Goal: Use online tool/utility: Utilize a website feature to perform a specific function

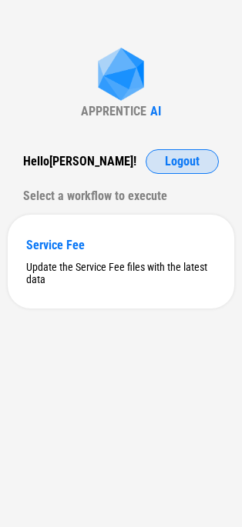
click at [189, 160] on span "Logout" at bounding box center [182, 161] width 35 height 12
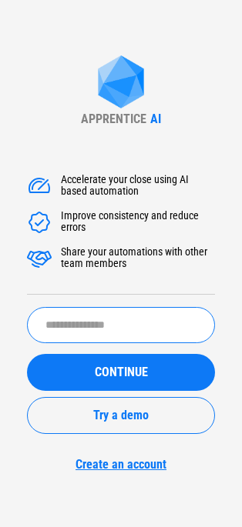
click at [85, 322] on input "text" at bounding box center [121, 325] width 188 height 36
click at [47, 321] on input "*****" at bounding box center [121, 325] width 188 height 36
type input "******"
click at [27, 354] on button "CONTINUE" at bounding box center [121, 372] width 188 height 37
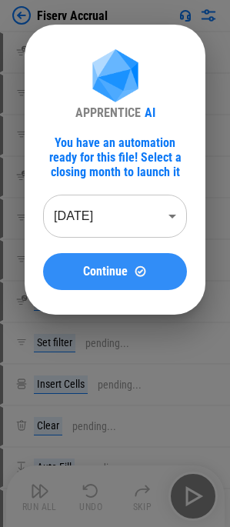
click at [121, 282] on button "Continue" at bounding box center [115, 271] width 144 height 37
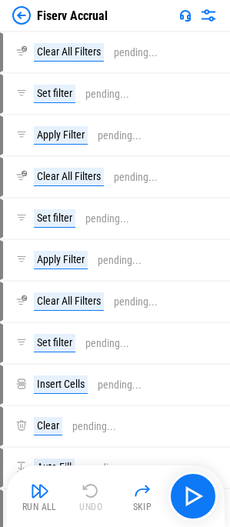
click at [22, 25] on div "Fiserv Accrual" at bounding box center [115, 15] width 230 height 31
click at [21, 15] on img at bounding box center [21, 15] width 18 height 18
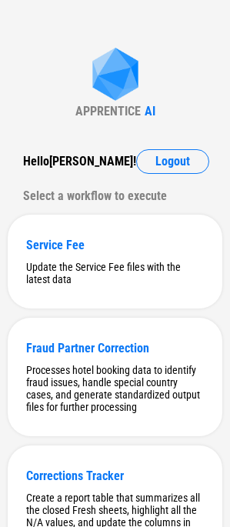
click at [92, 203] on div "Select a workflow to execute" at bounding box center [115, 196] width 184 height 25
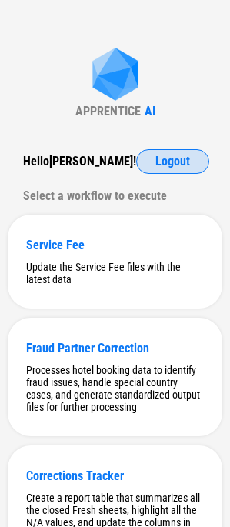
click at [161, 156] on span "Logout" at bounding box center [172, 161] width 35 height 12
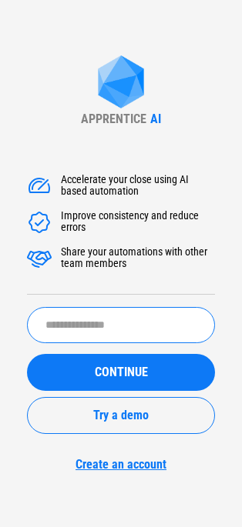
click at [119, 322] on input "text" at bounding box center [121, 325] width 188 height 36
type input "*"
click at [119, 322] on input "text" at bounding box center [121, 325] width 188 height 36
click at [118, 322] on input "text" at bounding box center [121, 325] width 188 height 36
click at [114, 322] on input "text" at bounding box center [121, 325] width 188 height 36
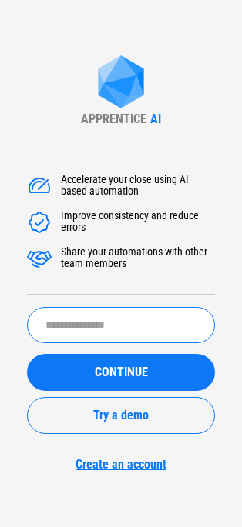
click at [114, 322] on input "text" at bounding box center [121, 325] width 188 height 36
type input "******"
click at [27, 354] on button "CONTINUE" at bounding box center [121, 372] width 188 height 37
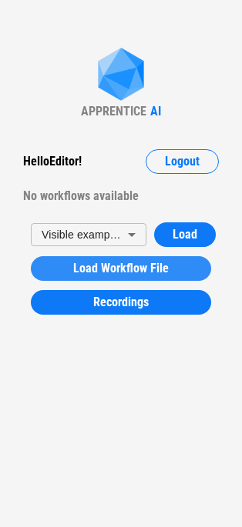
click at [68, 267] on div "Load Workflow File" at bounding box center [120, 268] width 143 height 12
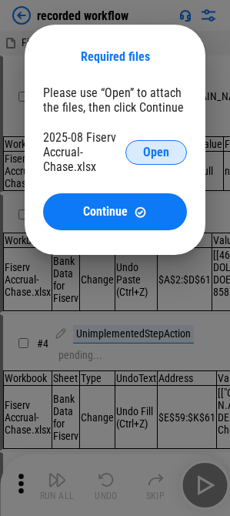
click at [145, 154] on span "Open" at bounding box center [156, 152] width 26 height 12
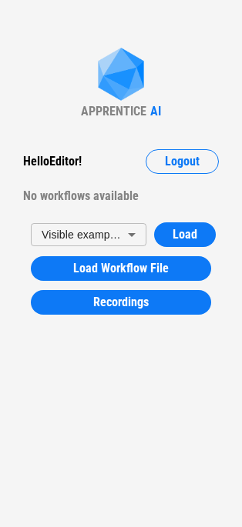
click at [179, 76] on div "APPRENTICE AI Hello Editor ! Logout No workflows available Visible example work…" at bounding box center [121, 263] width 242 height 527
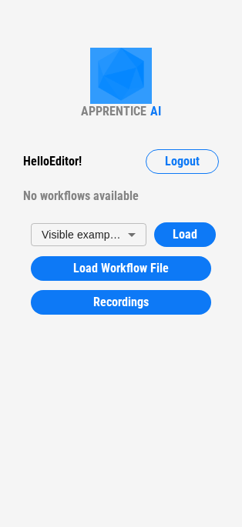
click at [179, 76] on div "APPRENTICE AI Hello Editor ! Logout No workflows available Visible example work…" at bounding box center [121, 263] width 242 height 527
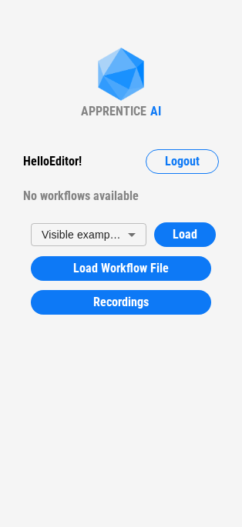
drag, startPoint x: 182, startPoint y: 115, endPoint x: 187, endPoint y: 91, distance: 25.1
click at [182, 112] on div "APPRENTICE AI Hello Editor ! Logout No workflows available Visible example work…" at bounding box center [121, 263] width 242 height 527
click at [187, 91] on div "APPRENTICE AI Hello Editor ! Logout No workflows available Visible example work…" at bounding box center [121, 263] width 242 height 527
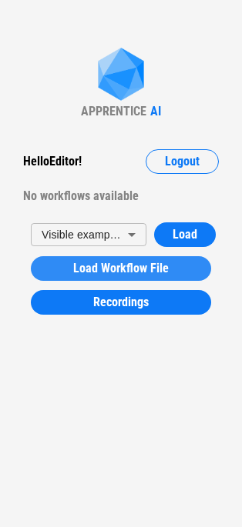
click at [89, 275] on button "Load Workflow File" at bounding box center [121, 268] width 180 height 25
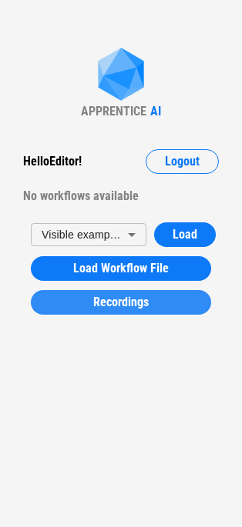
click at [131, 308] on span "Recordings" at bounding box center [120, 302] width 55 height 12
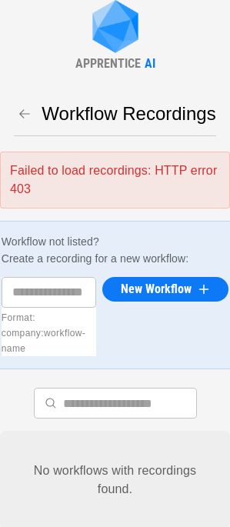
click at [75, 45] on div "APPRENTICE AI Workflow Recordings Failed to load recordings: HTTP error 403 Wor…" at bounding box center [115, 271] width 230 height 543
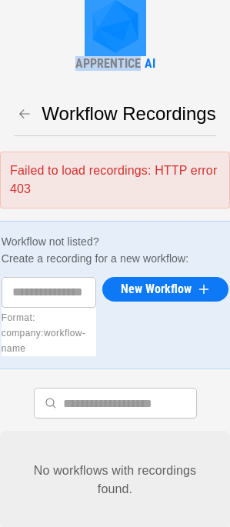
drag, startPoint x: 75, startPoint y: 45, endPoint x: 90, endPoint y: 108, distance: 64.9
click at [76, 49] on div "APPRENTICE AI Workflow Recordings Failed to load recordings: HTTP error 403 Wor…" at bounding box center [115, 271] width 230 height 543
click at [18, 116] on icon "button" at bounding box center [25, 114] width 14 height 14
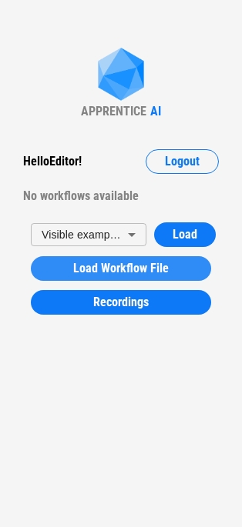
click at [102, 268] on span "Load Workflow File" at bounding box center [120, 268] width 95 height 12
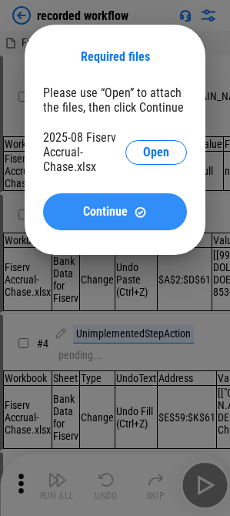
click at [136, 273] on div "Required files Please use “Open” to attach the files, then click Continue 2025-…" at bounding box center [115, 139] width 230 height 279
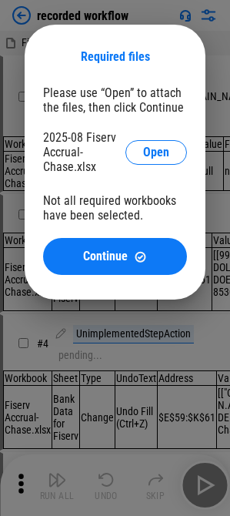
click at [139, 322] on div "Required files Please use “Open” to attach the files, then click Continue 2025-…" at bounding box center [115, 162] width 230 height 324
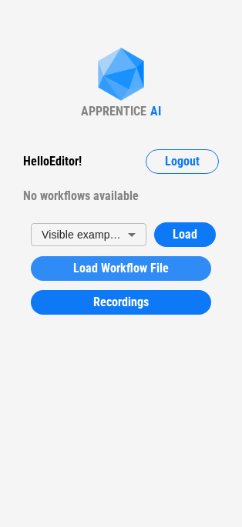
click at [102, 274] on span "Load Workflow File" at bounding box center [120, 268] width 95 height 12
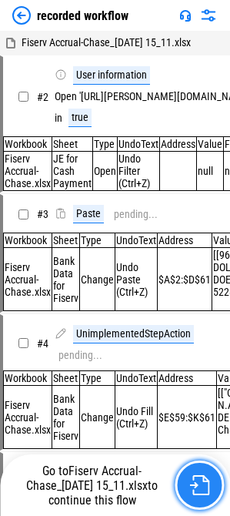
click at [202, 493] on img "button" at bounding box center [199, 485] width 20 height 20
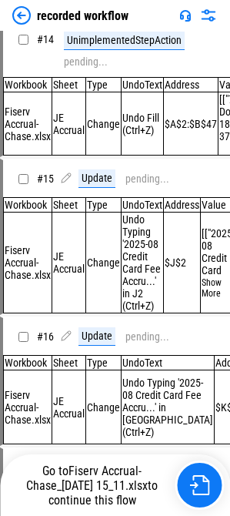
scroll to position [1847, 0]
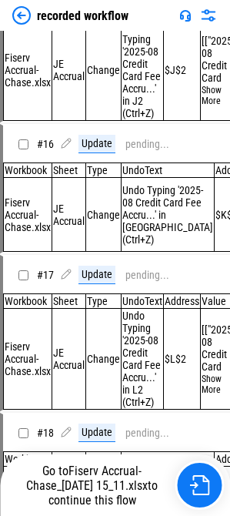
click at [22, 22] on img at bounding box center [21, 15] width 18 height 18
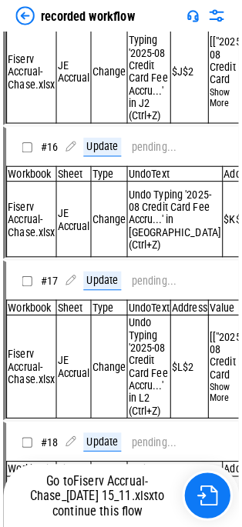
scroll to position [0, 0]
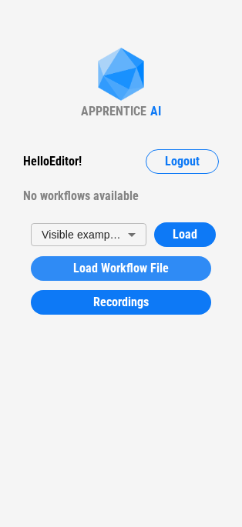
click at [95, 275] on span "Load Workflow File" at bounding box center [120, 268] width 95 height 12
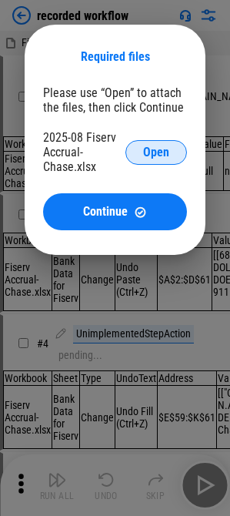
click at [142, 151] on button "Open" at bounding box center [156, 152] width 62 height 25
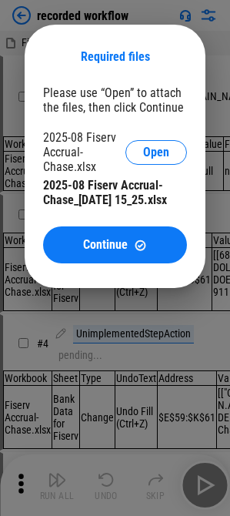
click at [62, 312] on div "Required files Please use “Open” to attach the files, then click Continue 2025-…" at bounding box center [115, 156] width 230 height 312
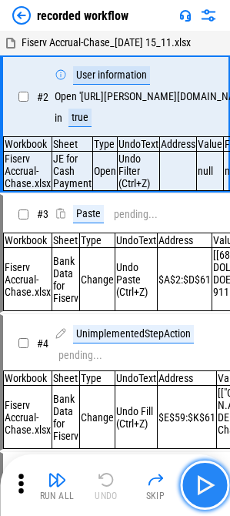
click at [201, 490] on img "button" at bounding box center [204, 484] width 25 height 25
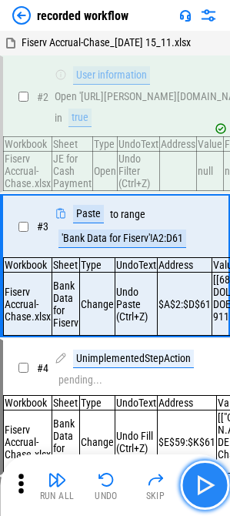
click at [202, 491] on img "button" at bounding box center [204, 484] width 25 height 25
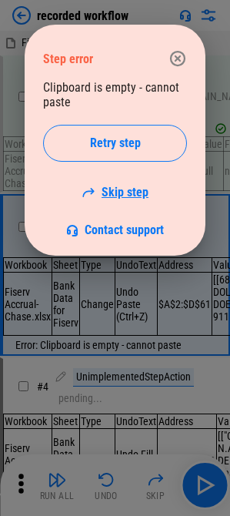
click at [132, 195] on link "Skip step" at bounding box center [115, 192] width 67 height 15
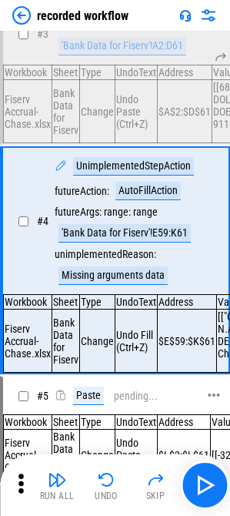
scroll to position [199, 0]
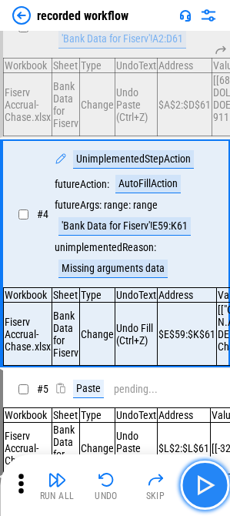
click at [219, 496] on button "button" at bounding box center [204, 484] width 49 height 49
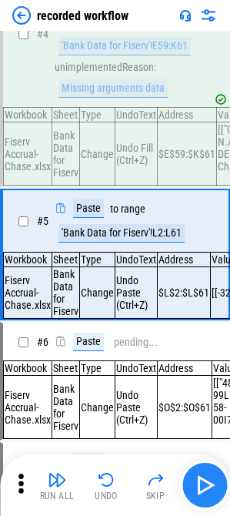
scroll to position [382, 0]
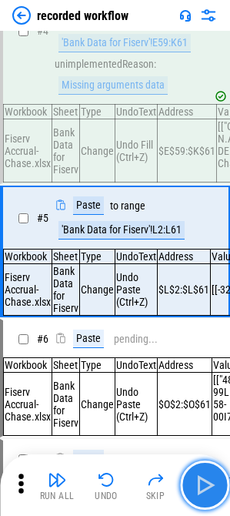
click at [204, 476] on img "button" at bounding box center [204, 484] width 25 height 25
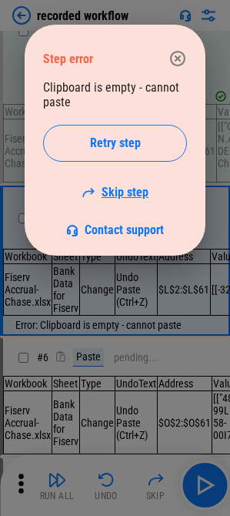
click at [111, 193] on link "Skip step" at bounding box center [115, 192] width 67 height 15
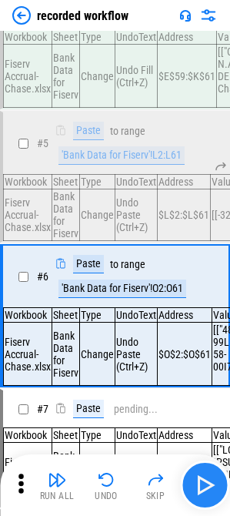
scroll to position [524, 0]
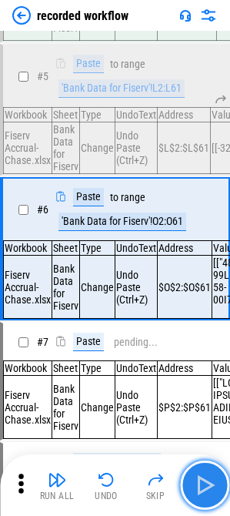
click at [207, 494] on img "button" at bounding box center [204, 484] width 25 height 25
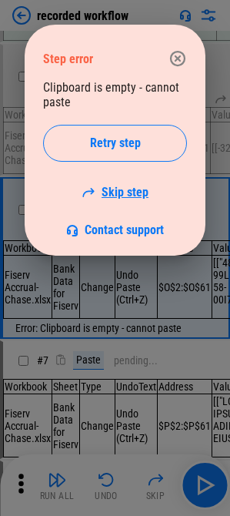
click at [107, 195] on link "Skip step" at bounding box center [115, 192] width 67 height 15
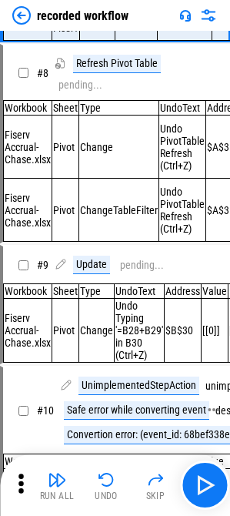
scroll to position [823, 0]
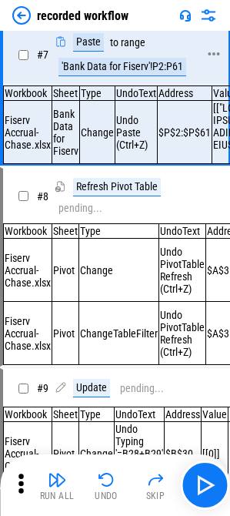
click at [85, 85] on div "# 7 Paste to range 'Bank Data for Fiserv'!P2:P61" at bounding box center [108, 55] width 210 height 62
click at [79, 68] on div "'Bank Data for Fiserv'!P2:P61" at bounding box center [122, 67] width 128 height 18
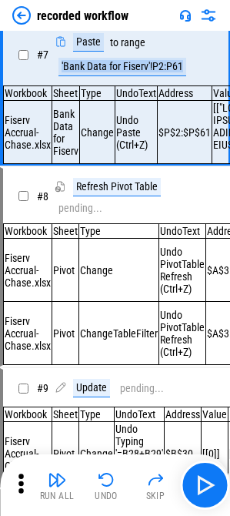
drag, startPoint x: 79, startPoint y: 68, endPoint x: 72, endPoint y: 176, distance: 107.9
click at [75, 76] on div "'Bank Data for Fiserv'!P2:P61" at bounding box center [122, 67] width 128 height 18
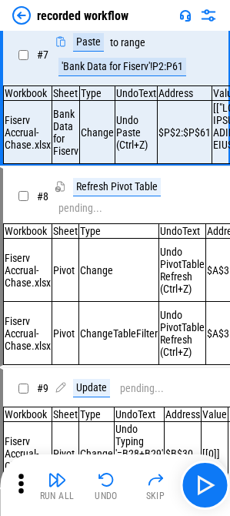
drag, startPoint x: 72, startPoint y: 176, endPoint x: 71, endPoint y: 140, distance: 36.2
click at [71, 140] on td "Bank Data for Fiserv" at bounding box center [66, 132] width 28 height 63
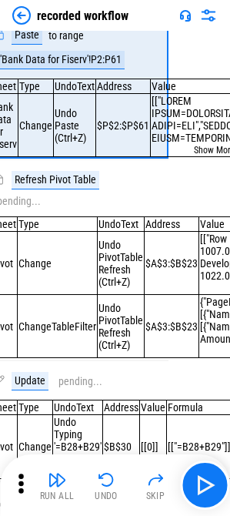
scroll to position [838, 167]
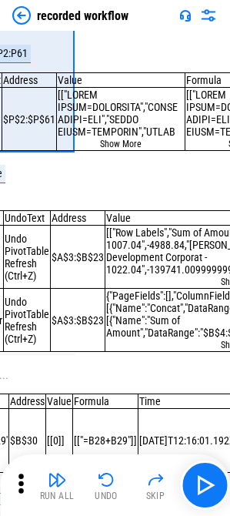
drag, startPoint x: 125, startPoint y: 166, endPoint x: 152, endPoint y: 167, distance: 26.9
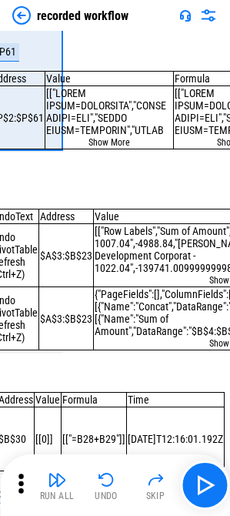
click at [135, 134] on div at bounding box center [109, 112] width 126 height 50
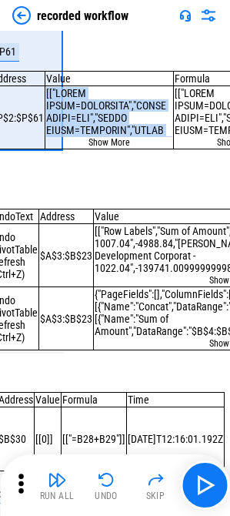
click at [135, 134] on div at bounding box center [109, 112] width 126 height 50
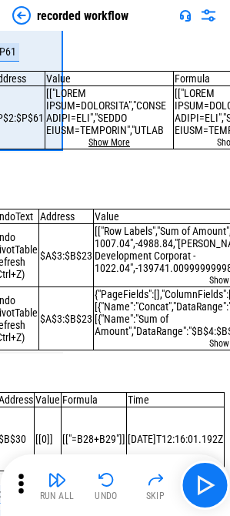
click at [125, 148] on button "Show More" at bounding box center [109, 142] width 42 height 11
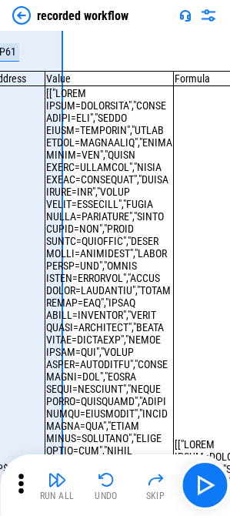
click at [114, 155] on div at bounding box center [109, 462] width 126 height 751
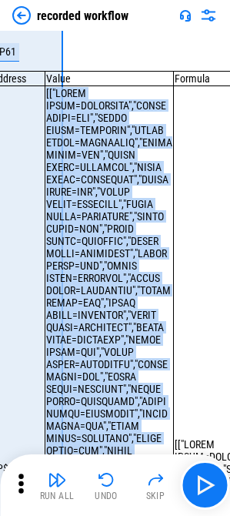
click at [114, 155] on div at bounding box center [109, 462] width 126 height 751
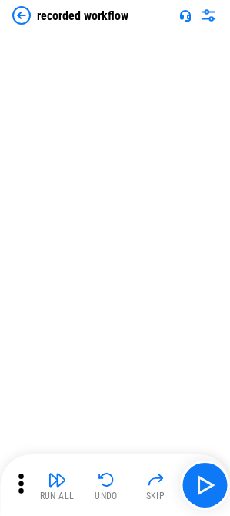
drag, startPoint x: 102, startPoint y: 335, endPoint x: 175, endPoint y: 325, distance: 74.4
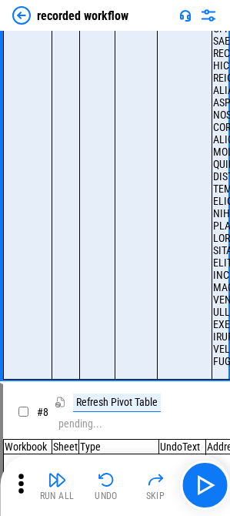
drag, startPoint x: 175, startPoint y: 325, endPoint x: -449, endPoint y: 358, distance: 624.8
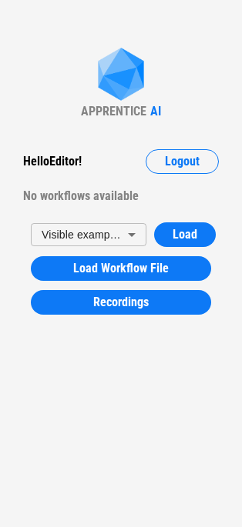
click at [111, 244] on body "APPRENTICE AI Hello Editor ! Logout No workflows available Visible example work…" at bounding box center [121, 263] width 242 height 527
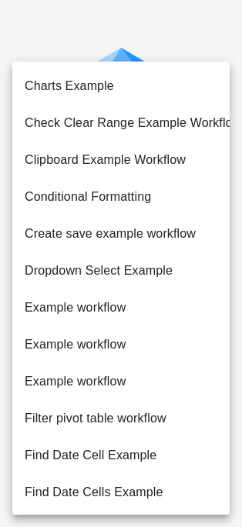
scroll to position [372, 0]
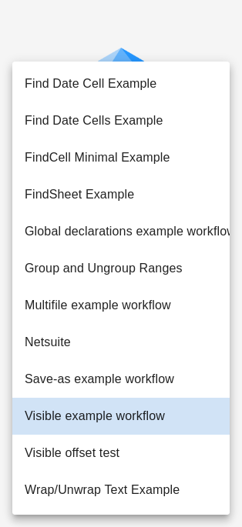
click at [55, 45] on div at bounding box center [121, 263] width 242 height 527
